Goal: Transaction & Acquisition: Download file/media

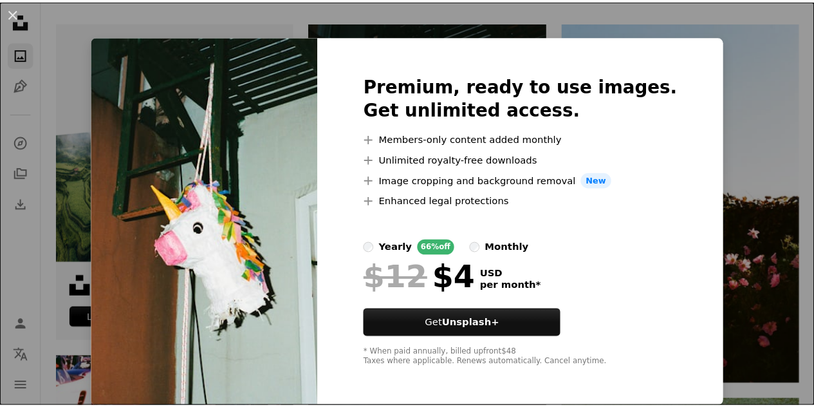
scroll to position [6, 0]
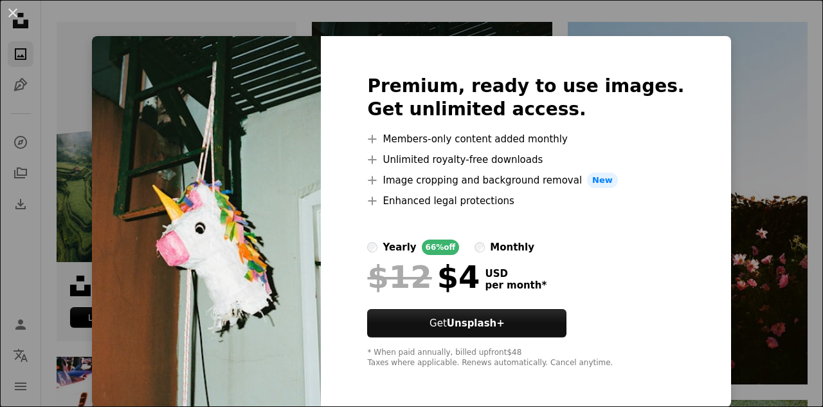
click at [295, 148] on img at bounding box center [206, 221] width 229 height 371
click at [758, 78] on div "An X shape Premium, ready to use images. Get unlimited access. A plus sign Memb…" at bounding box center [411, 203] width 823 height 407
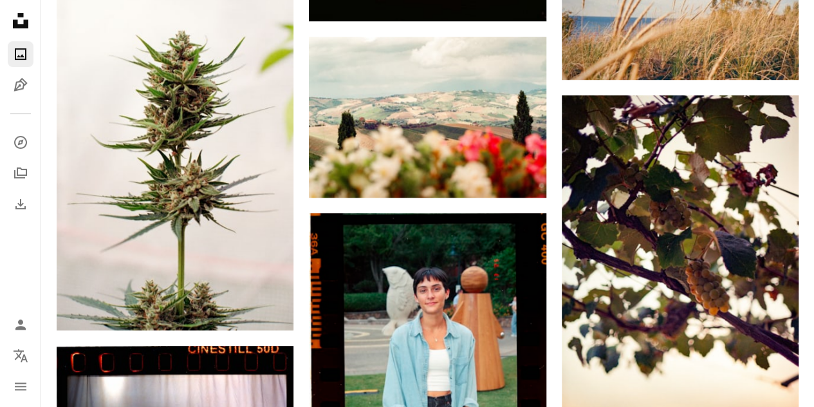
scroll to position [2766, 0]
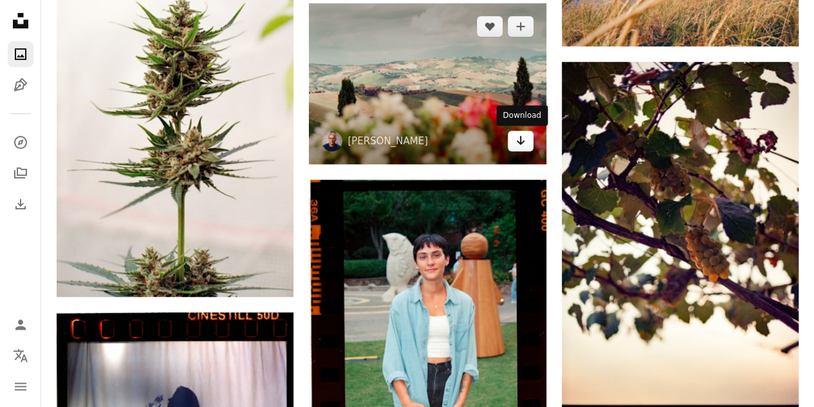
click at [522, 141] on icon "Arrow pointing down" at bounding box center [520, 140] width 10 height 15
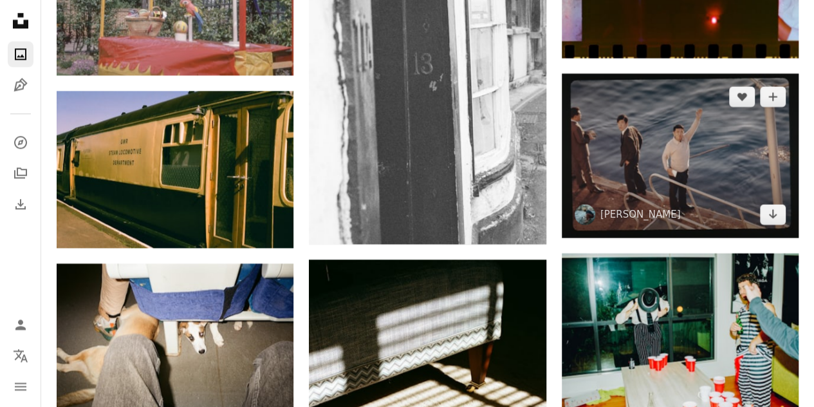
scroll to position [5661, 0]
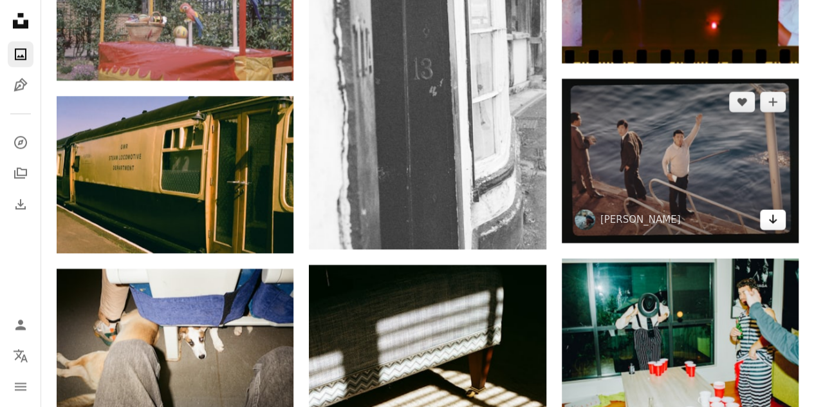
click at [776, 221] on icon "Arrow pointing down" at bounding box center [772, 218] width 10 height 15
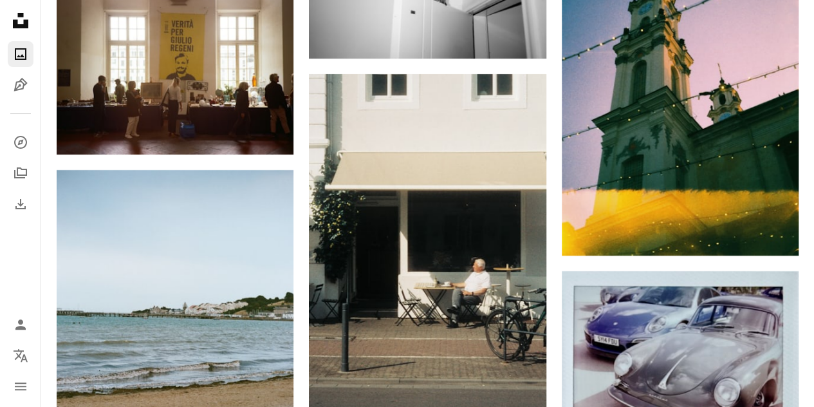
scroll to position [17177, 0]
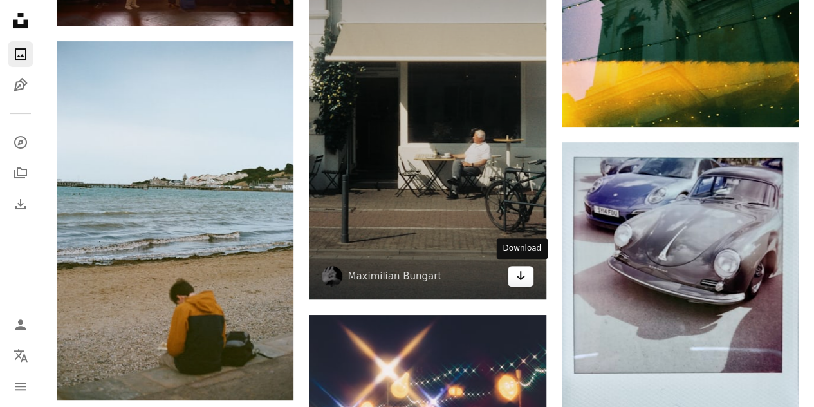
click at [520, 273] on icon "Download" at bounding box center [520, 275] width 8 height 9
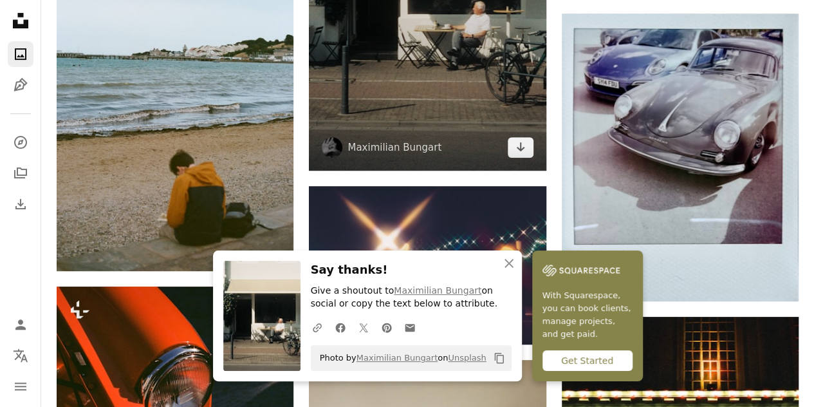
scroll to position [17434, 0]
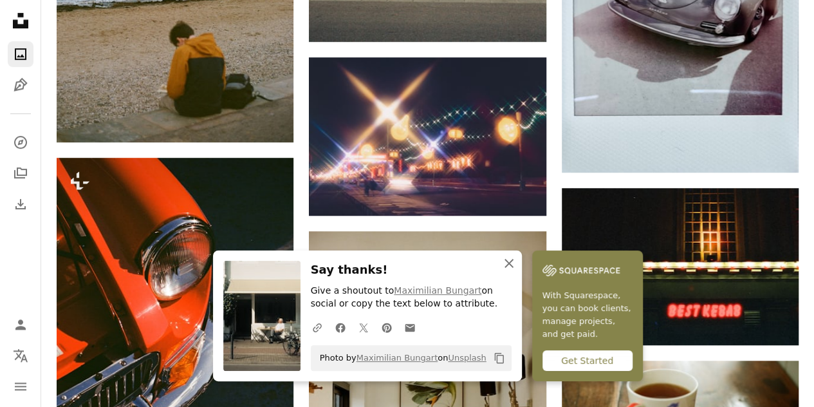
click at [510, 264] on icon "button" at bounding box center [508, 263] width 9 height 9
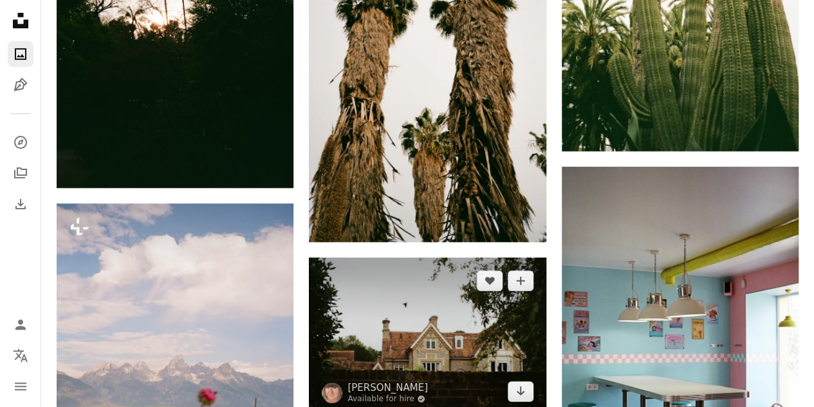
scroll to position [31781, 0]
